Goal: Task Accomplishment & Management: Complete application form

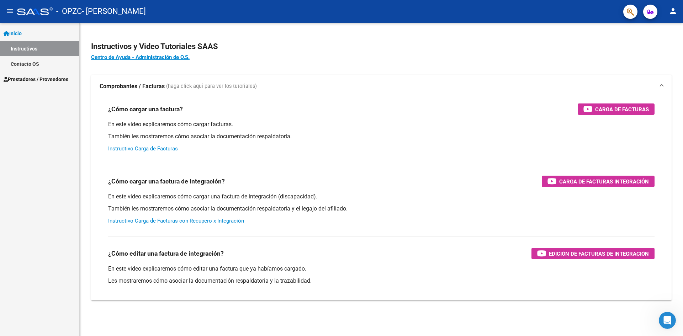
click at [26, 76] on span "Prestadores / Proveedores" at bounding box center [36, 79] width 65 height 8
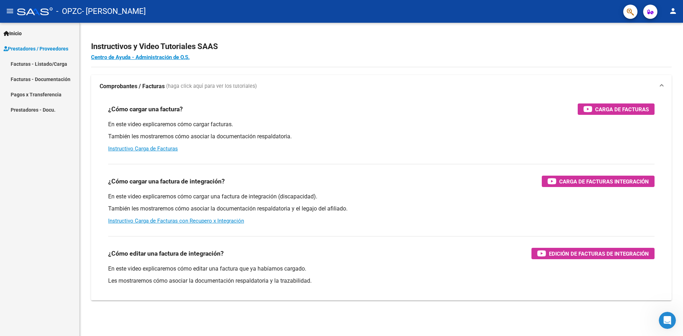
click at [164, 37] on app-root-component "Instructivos y Video Tutoriales SAAS Centro de Ayuda - Administración de O.S. C…" at bounding box center [381, 167] width 580 height 266
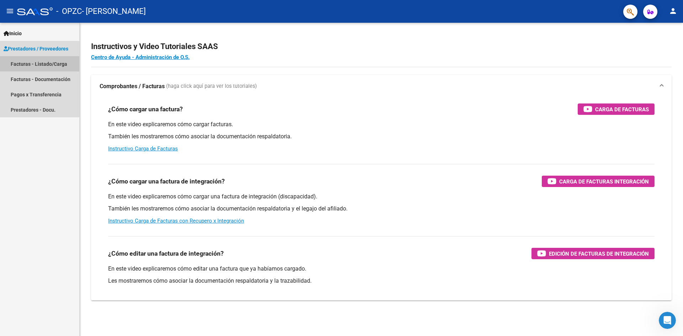
click at [54, 64] on link "Facturas - Listado/Carga" at bounding box center [39, 63] width 79 height 15
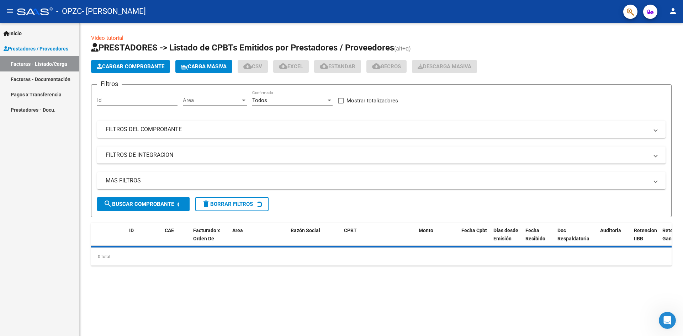
click at [125, 64] on span "Cargar Comprobante" at bounding box center [131, 66] width 68 height 6
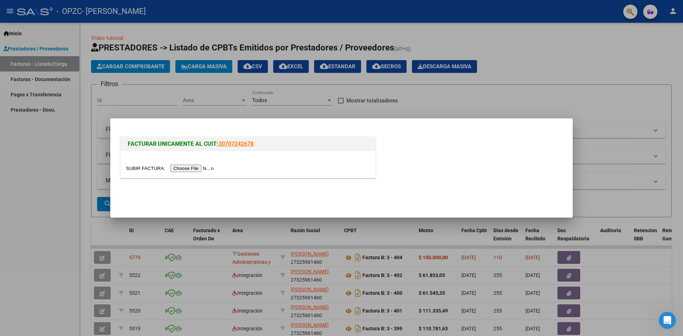
click at [183, 167] on input "file" at bounding box center [171, 168] width 90 height 7
click at [216, 169] on input "file" at bounding box center [171, 168] width 90 height 7
click at [195, 169] on input "file" at bounding box center [171, 168] width 90 height 7
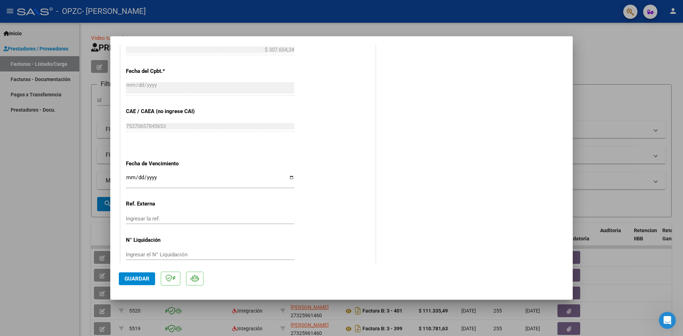
scroll to position [350, 0]
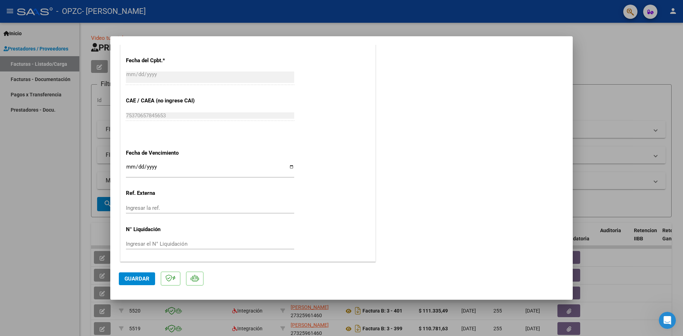
click at [143, 281] on span "Guardar" at bounding box center [136, 279] width 25 height 6
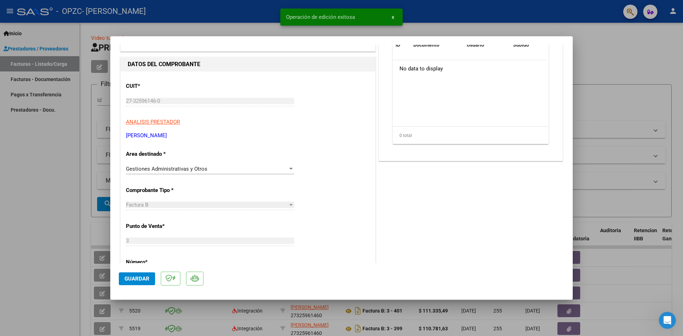
scroll to position [65, 0]
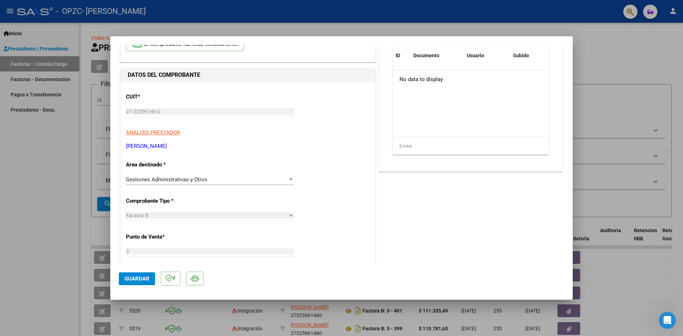
click at [288, 179] on div at bounding box center [291, 180] width 6 height 6
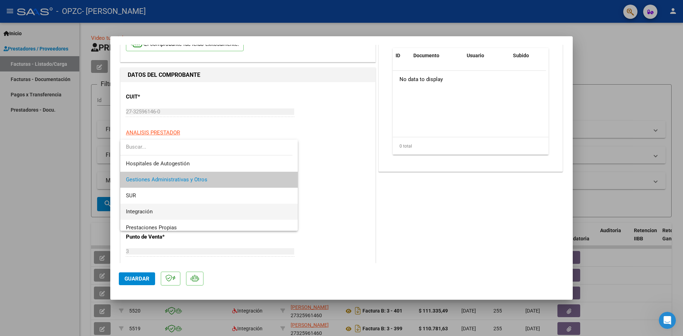
click at [156, 213] on span "Integración" at bounding box center [209, 212] width 166 height 16
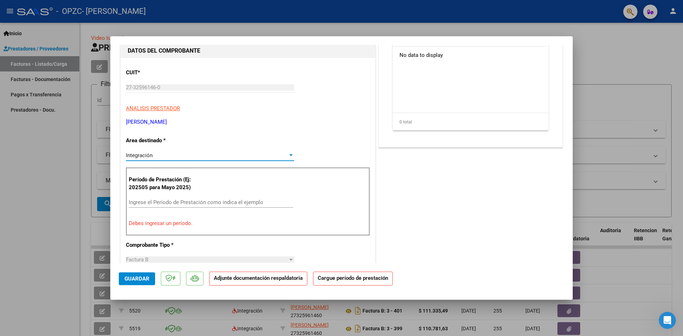
scroll to position [101, 0]
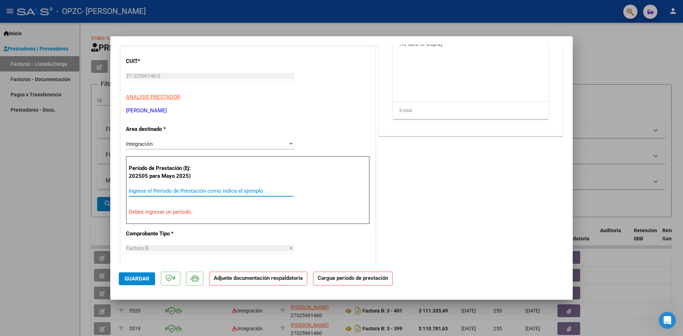
click at [159, 188] on input "Ingrese el Período de Prestación como indica el ejemplo" at bounding box center [211, 191] width 164 height 6
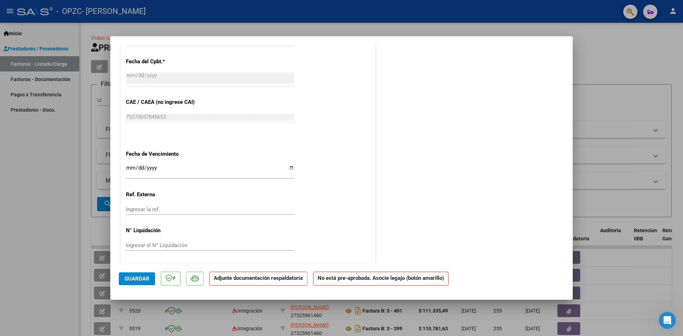
scroll to position [400, 0]
type input "202508"
click at [133, 276] on span "Guardar" at bounding box center [136, 279] width 25 height 6
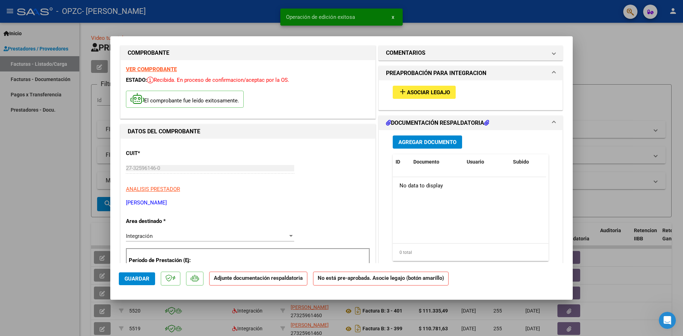
scroll to position [0, 0]
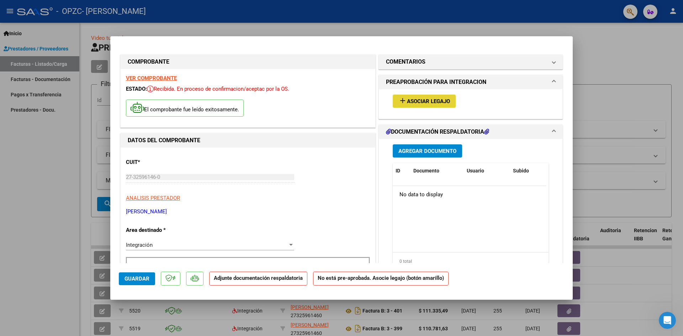
click at [409, 99] on span "Asociar Legajo" at bounding box center [428, 101] width 43 height 6
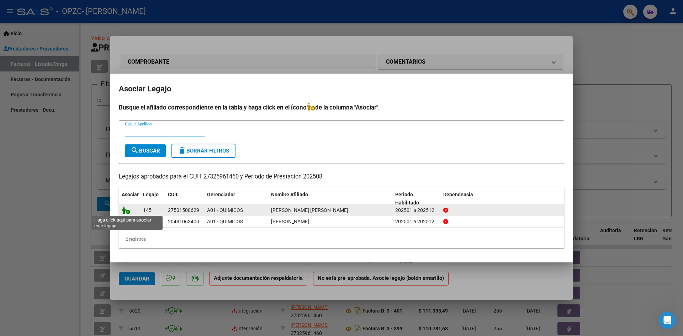
click at [125, 208] on icon at bounding box center [126, 210] width 9 height 8
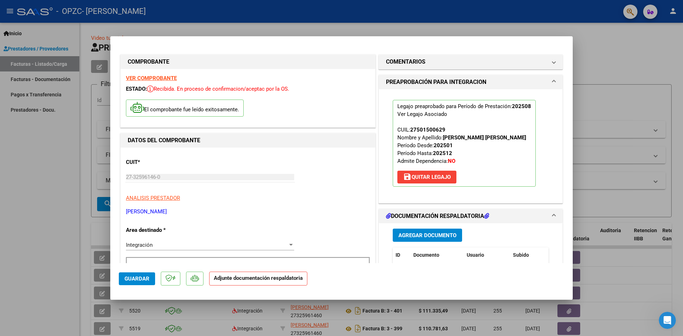
scroll to position [36, 0]
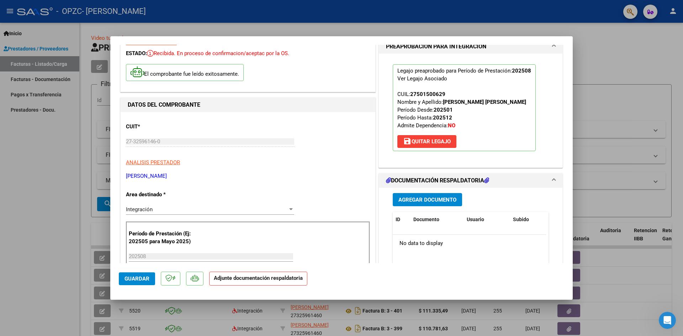
click at [434, 196] on button "Agregar Documento" at bounding box center [427, 199] width 69 height 13
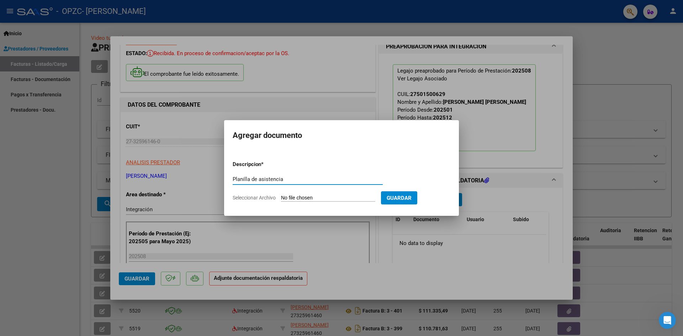
drag, startPoint x: 291, startPoint y: 182, endPoint x: 231, endPoint y: 177, distance: 60.0
click at [231, 177] on mat-dialog-content "Descripcion * Planilla de asistencia Escriba aquí una descripcion Seleccionar A…" at bounding box center [341, 178] width 235 height 58
type input "Planilla de asistencia"
click at [341, 197] on input "Seleccionar Archivo" at bounding box center [328, 198] width 94 height 7
type input "C:\fakepath\Asistencia [DATE].pdf"
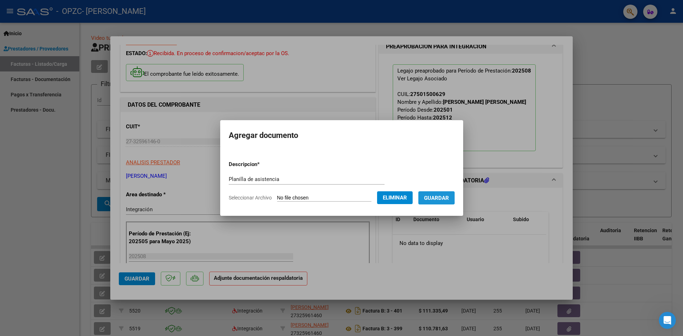
click at [438, 197] on span "Guardar" at bounding box center [436, 198] width 25 height 6
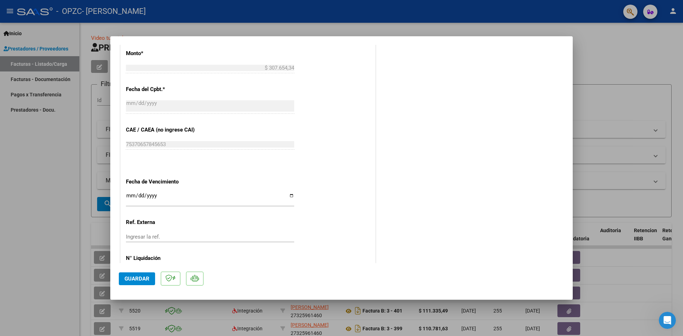
scroll to position [391, 0]
click at [132, 279] on span "Guardar" at bounding box center [136, 279] width 25 height 6
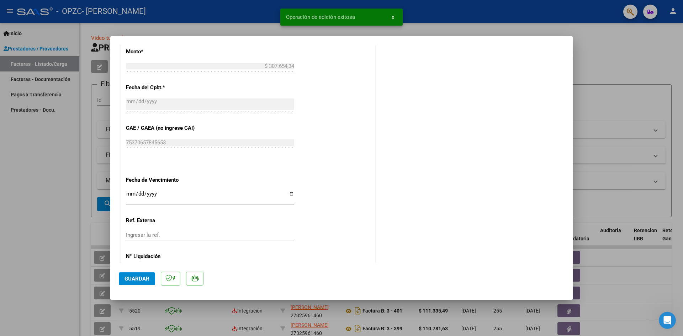
click at [612, 42] on div at bounding box center [341, 168] width 683 height 336
type input "$ 0,00"
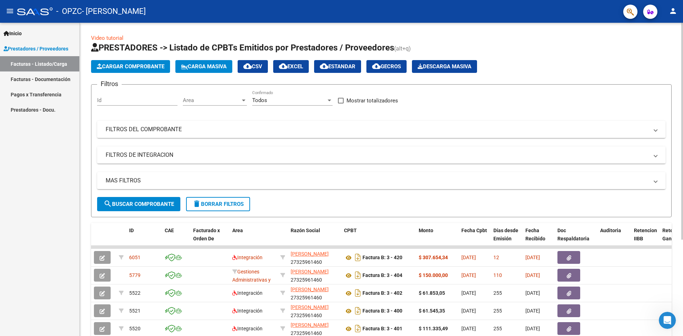
click at [141, 65] on span "Cargar Comprobante" at bounding box center [131, 66] width 68 height 6
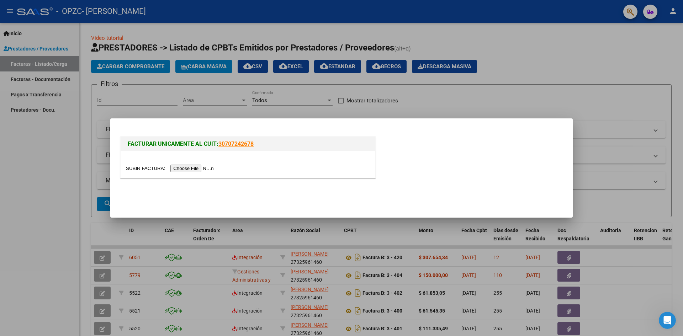
click at [197, 169] on input "file" at bounding box center [171, 168] width 90 height 7
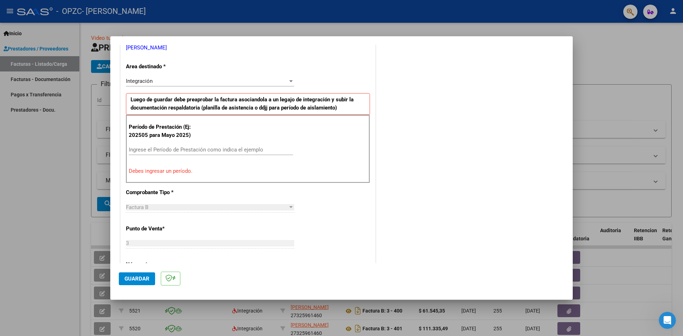
scroll to position [178, 0]
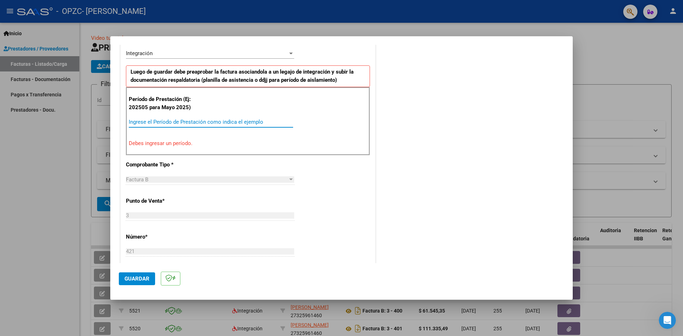
click at [162, 121] on input "Ingrese el Período de Prestación como indica el ejemplo" at bounding box center [211, 122] width 164 height 6
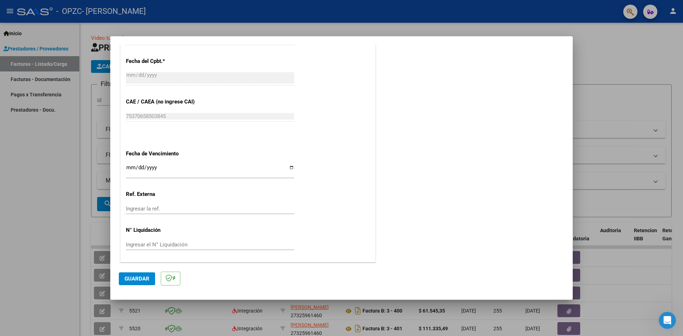
scroll to position [408, 0]
type input "202508"
click at [144, 281] on span "Guardar" at bounding box center [136, 279] width 25 height 6
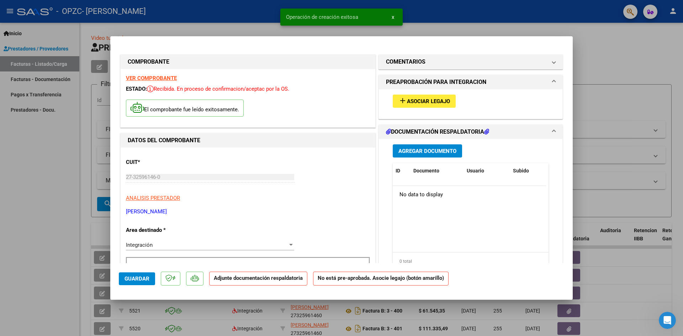
click at [432, 101] on span "Asociar Legajo" at bounding box center [428, 101] width 43 height 6
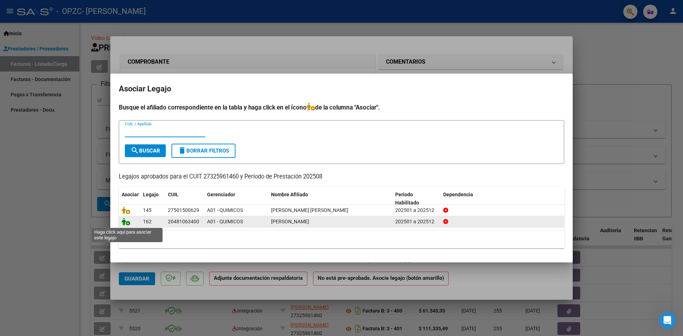
click at [124, 222] on icon at bounding box center [126, 222] width 9 height 8
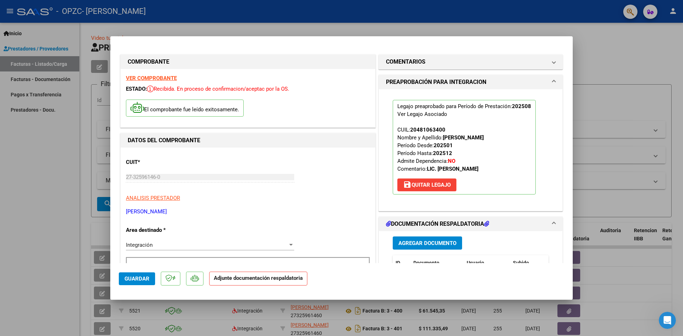
click at [430, 240] on span "Agregar Documento" at bounding box center [427, 243] width 58 height 6
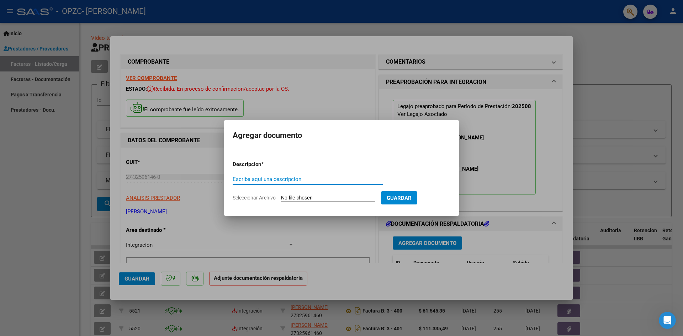
paste input "Planilla de asistencia"
type input "Planilla de asistencia"
click at [305, 195] on input "Seleccionar Archivo" at bounding box center [328, 198] width 94 height 7
type input "C:\fakepath\Asistencia Agosto O.N..pdf"
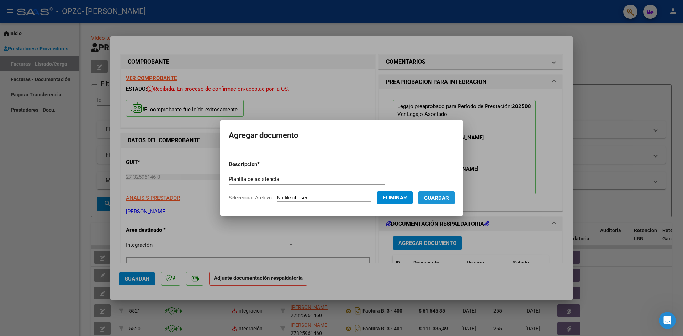
click at [445, 198] on span "Guardar" at bounding box center [436, 198] width 25 height 6
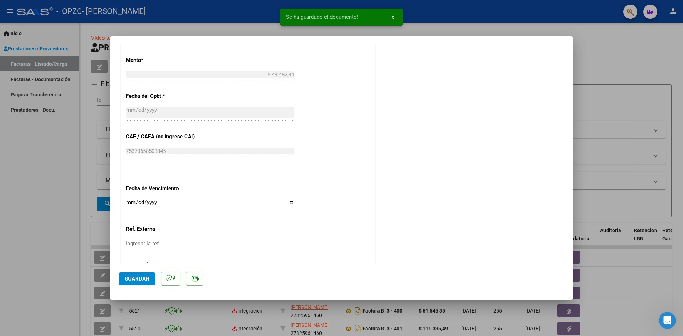
scroll to position [418, 0]
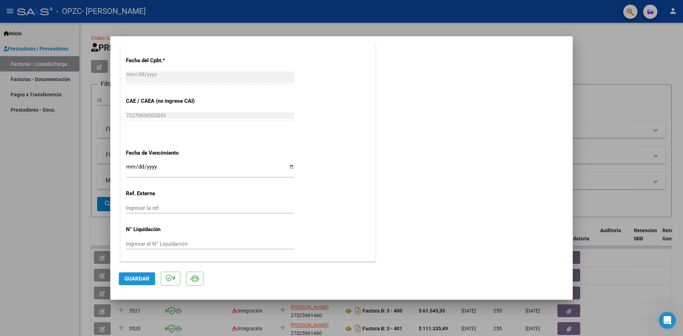
click at [140, 278] on span "Guardar" at bounding box center [136, 279] width 25 height 6
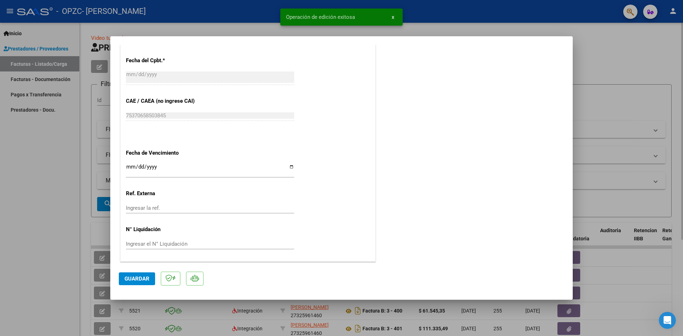
drag, startPoint x: 598, startPoint y: 99, endPoint x: 603, endPoint y: 94, distance: 6.8
click at [600, 96] on div at bounding box center [341, 168] width 683 height 336
type input "$ 0,00"
